Goal: Transaction & Acquisition: Purchase product/service

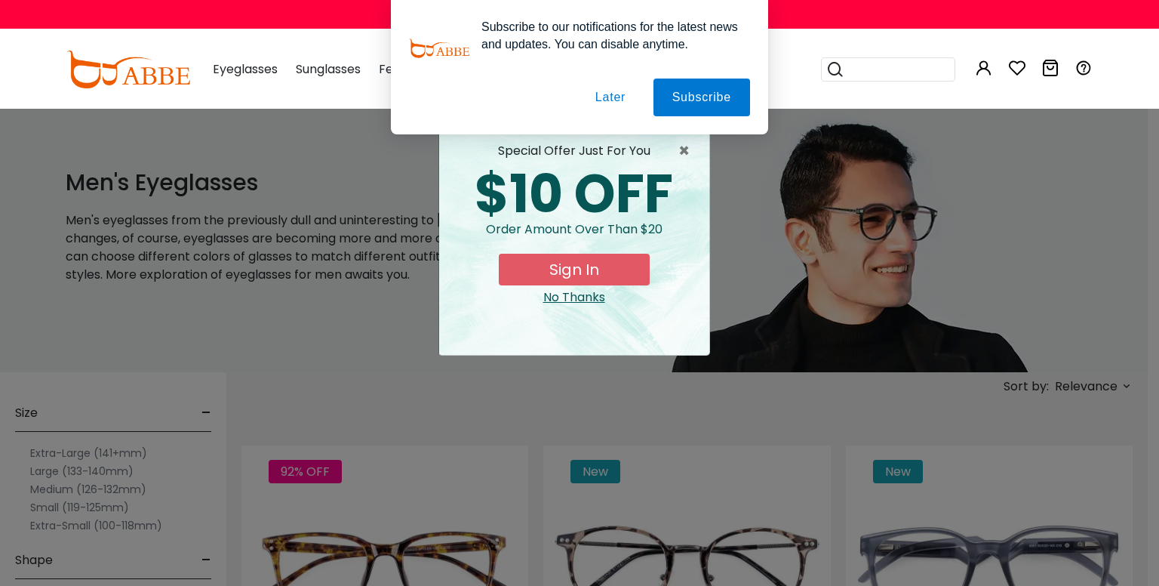
click at [0, 0] on button "Later" at bounding box center [0, 0] width 0 height 0
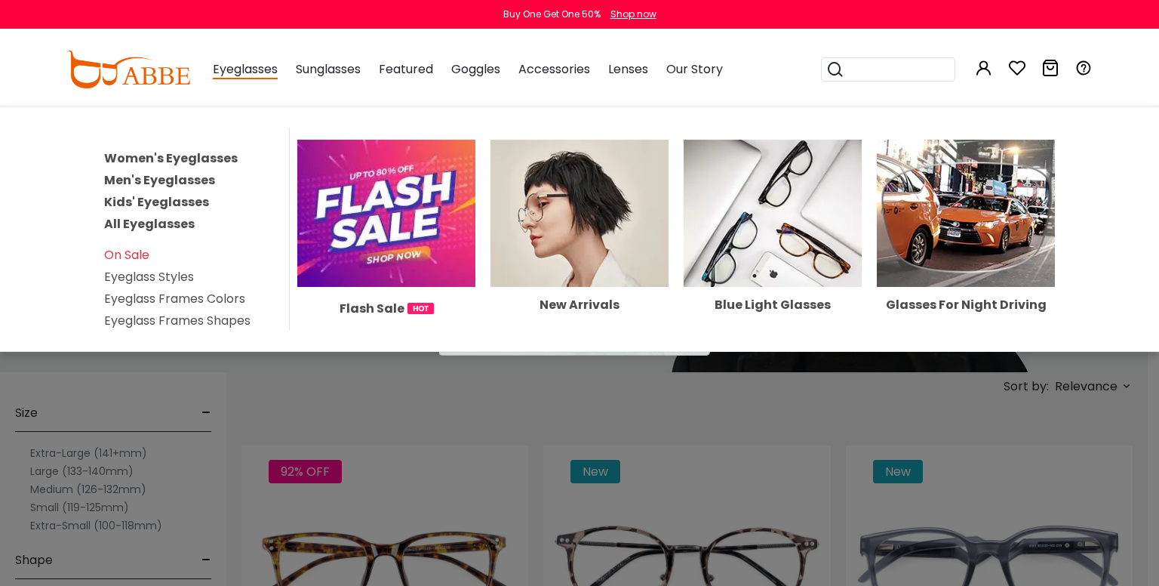
click at [175, 179] on link "Men's Eyeglasses" at bounding box center [159, 179] width 111 height 17
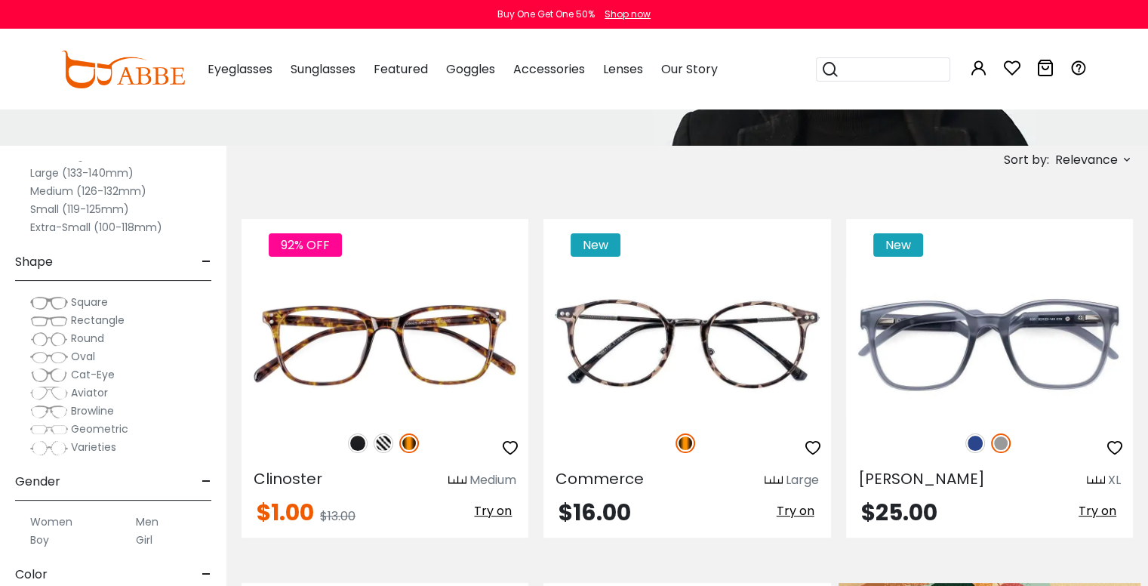
scroll to position [75, 0]
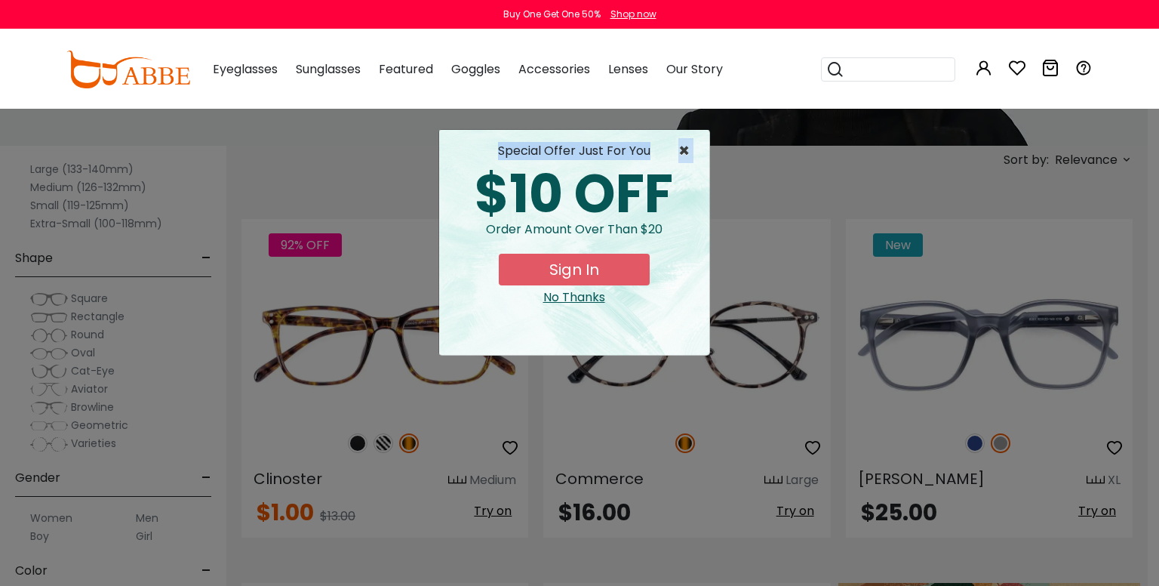
click at [682, 155] on div "× special offer just for you $10 OFF Order amount over than $20 Sign In No Than…" at bounding box center [575, 242] width 272 height 226
click at [688, 155] on span "×" at bounding box center [688, 151] width 19 height 18
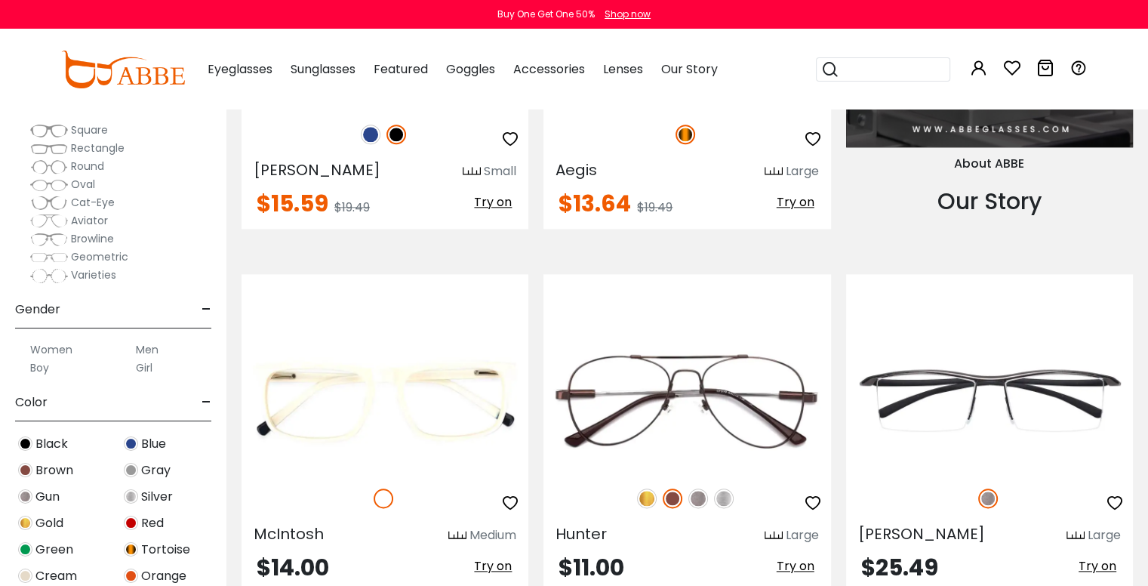
scroll to position [1661, 0]
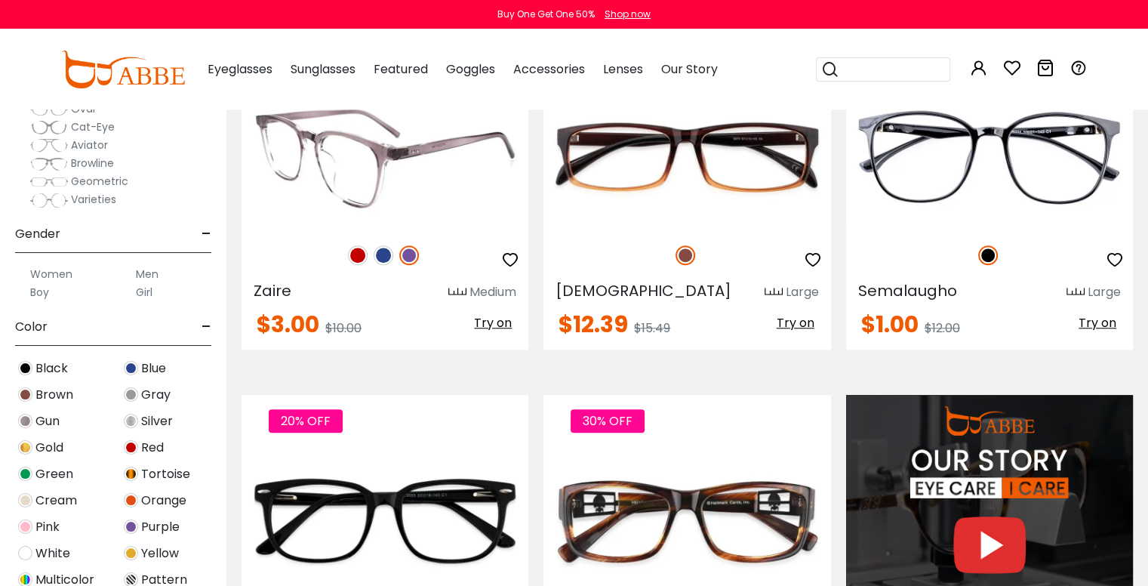
scroll to position [1208, 0]
